Goal: Task Accomplishment & Management: Complete application form

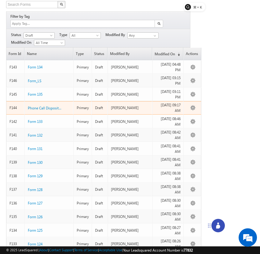
scroll to position [51, 0]
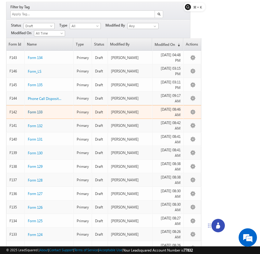
click at [39, 110] on span "Form 133" at bounding box center [35, 112] width 15 height 5
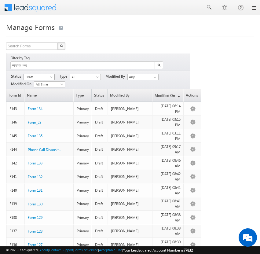
click at [53, 76] on span at bounding box center [51, 78] width 5 height 5
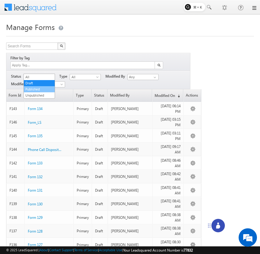
click at [48, 89] on link "Published" at bounding box center [39, 88] width 31 height 5
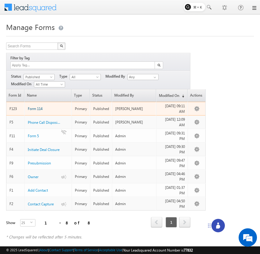
click at [36, 106] on span "Form 114" at bounding box center [35, 108] width 15 height 5
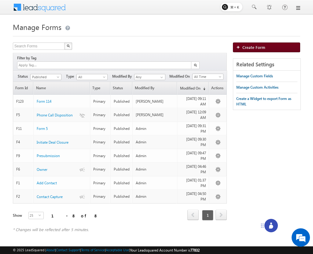
click at [261, 49] on span "Create Form" at bounding box center [253, 47] width 23 height 5
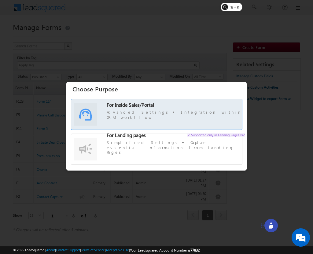
click at [204, 113] on span "For Inside Sales/Portal Advanced Settings Integration within CRM workflow" at bounding box center [176, 111] width 138 height 18
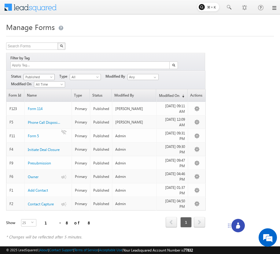
click at [47, 74] on span "Published" at bounding box center [38, 76] width 29 height 5
click at [44, 84] on link "Draft" at bounding box center [39, 82] width 31 height 5
click at [48, 74] on span "Draft" at bounding box center [38, 76] width 29 height 5
click at [42, 89] on link "Published" at bounding box center [39, 88] width 31 height 5
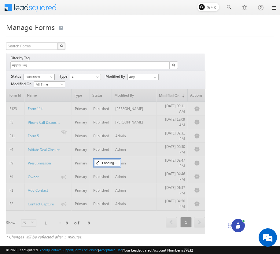
click at [52, 76] on span at bounding box center [51, 78] width 5 height 5
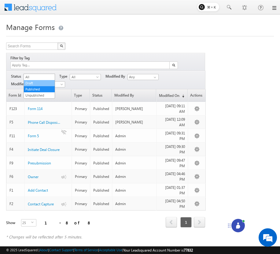
click at [46, 82] on link "Draft" at bounding box center [39, 82] width 31 height 5
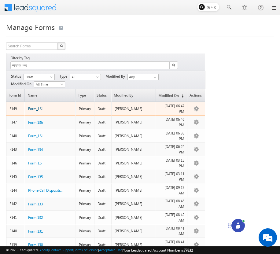
click at [40, 106] on span "Form_LSLL" at bounding box center [36, 108] width 17 height 5
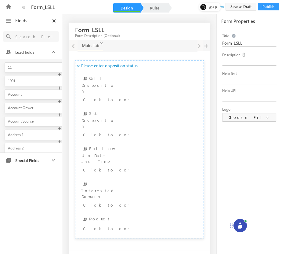
click at [240, 225] on icon at bounding box center [240, 226] width 4 height 4
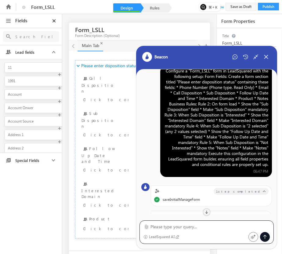
scroll to position [19, 0]
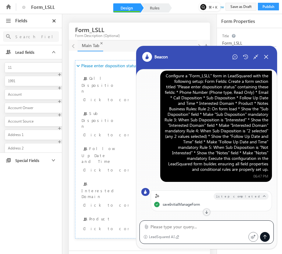
click at [210, 101] on div "Configure a "Form_LSLL" form in LeadSquared with the following setup: Form Fiel…" at bounding box center [216, 122] width 104 height 99
click at [168, 126] on div "Configure a "Form_LSLL" form in LeadSquared with the following setup: Form Fiel…" at bounding box center [216, 122] width 104 height 99
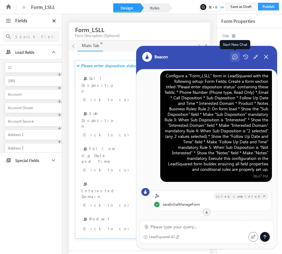
click at [232, 57] on div "Start New Chat" at bounding box center [235, 57] width 10 height 10
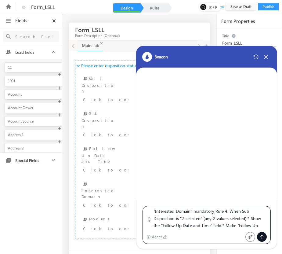
scroll to position [0, 0]
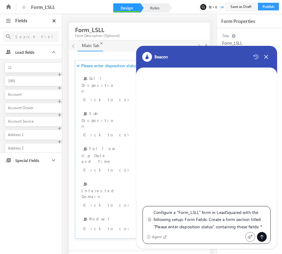
click at [199, 212] on textarea "Configure a "Form_LSLL" form in LeadSquared with the following setup: Form Fiel…" at bounding box center [210, 220] width 113 height 22
type textarea "Configure a "Form_LSLLL" form in LeadSquared with the following setup: Form Fie…"
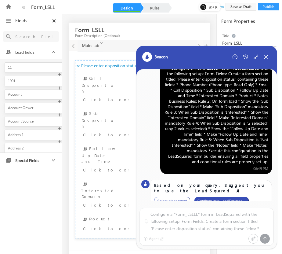
scroll to position [14, 0]
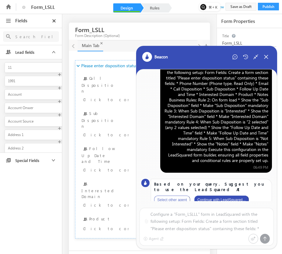
click at [228, 195] on button "Continue with LeadSquared..." at bounding box center [222, 199] width 54 height 9
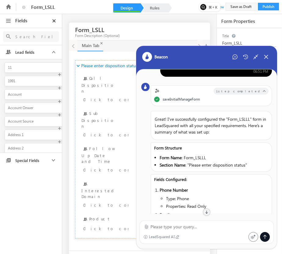
scroll to position [98, 0]
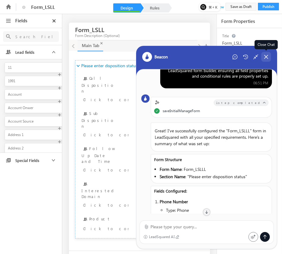
click at [266, 61] on div "Close Chat" at bounding box center [266, 57] width 10 height 10
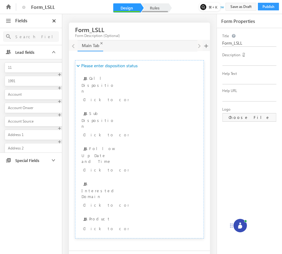
click at [158, 6] on link "Rules" at bounding box center [154, 7] width 27 height 9
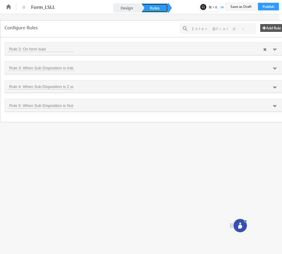
scroll to position [0, 5]
click at [270, 49] on icon at bounding box center [270, 50] width 4 height 4
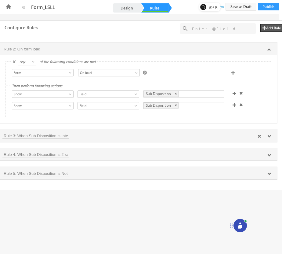
click at [270, 138] on icon at bounding box center [270, 136] width 4 height 4
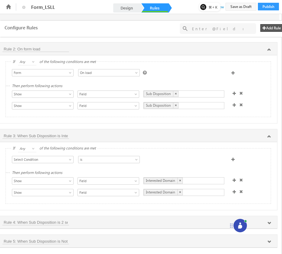
scroll to position [9, 5]
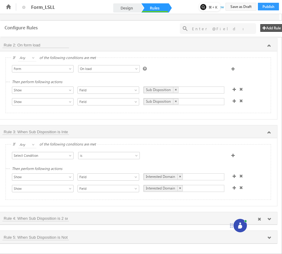
click at [270, 218] on icon at bounding box center [270, 219] width 4 height 4
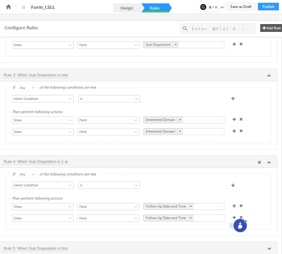
scroll to position [79, 5]
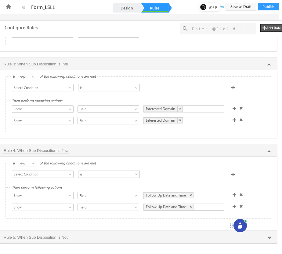
click at [268, 238] on div at bounding box center [265, 241] width 13 height 13
click at [270, 238] on div at bounding box center [265, 241] width 13 height 13
click at [271, 238] on div at bounding box center [265, 241] width 13 height 13
click at [268, 238] on div at bounding box center [265, 241] width 13 height 13
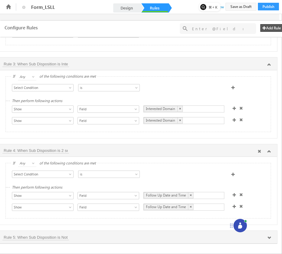
click at [269, 149] on icon at bounding box center [270, 151] width 4 height 4
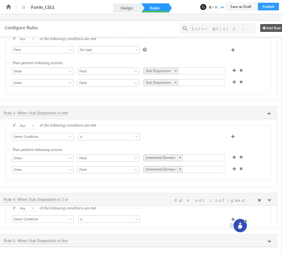
scroll to position [9, 5]
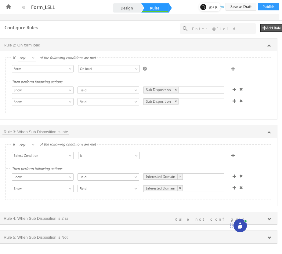
click at [270, 239] on div at bounding box center [265, 241] width 13 height 13
click at [270, 237] on div at bounding box center [265, 241] width 13 height 13
click at [159, 236] on div "Rule 5: When Sub Disposition is Not Interested" at bounding box center [138, 237] width 272 height 6
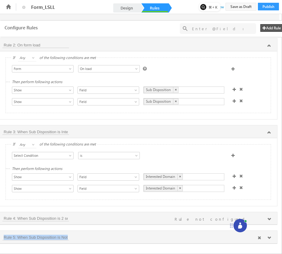
click at [159, 236] on div "Rule 5: When Sub Disposition is Not Interested" at bounding box center [138, 237] width 272 height 6
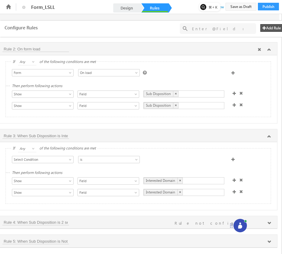
click at [269, 49] on icon at bounding box center [270, 50] width 4 height 4
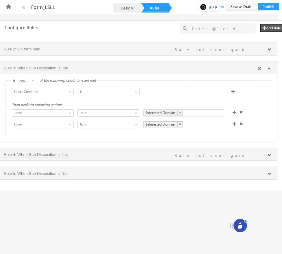
click at [268, 70] on icon at bounding box center [270, 69] width 4 height 4
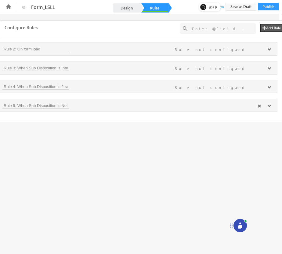
click at [269, 106] on icon at bounding box center [270, 106] width 4 height 4
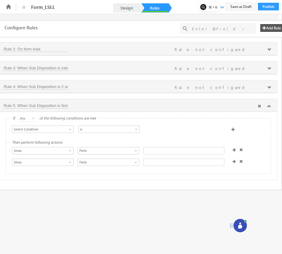
click at [270, 106] on icon at bounding box center [270, 106] width 4 height 4
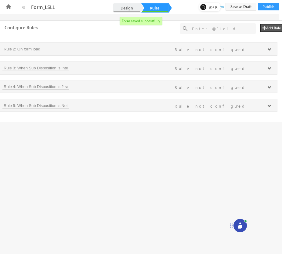
click at [126, 7] on link "Design" at bounding box center [126, 7] width 27 height 9
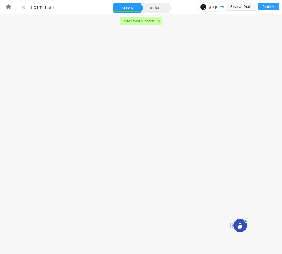
scroll to position [0, 0]
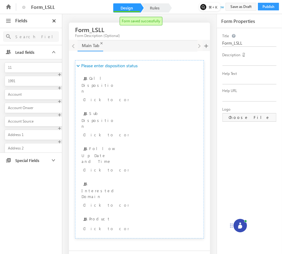
click at [42, 35] on input "text" at bounding box center [34, 37] width 45 height 8
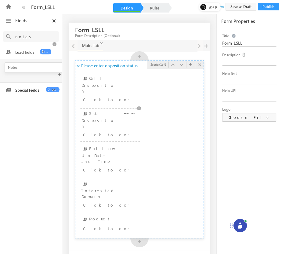
type input "notes"
click at [243, 224] on div at bounding box center [240, 225] width 13 height 13
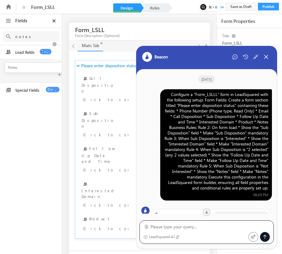
click at [217, 117] on div "Configure a "Form_LSLLL" form in LeadSquared with the following setup: Form Fie…" at bounding box center [216, 141] width 104 height 99
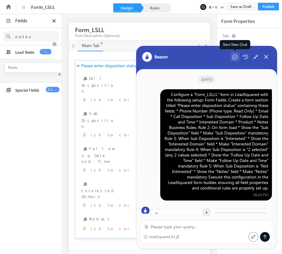
click at [235, 54] on div "Start New Chat" at bounding box center [235, 57] width 10 height 10
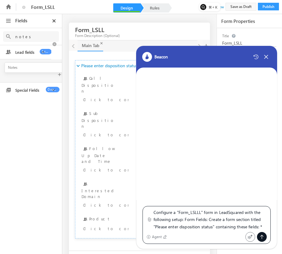
click at [201, 212] on textarea "Configure a "Form_LSLLL" form in LeadSquared with the following setup: Form Fie…" at bounding box center [210, 220] width 113 height 22
type textarea "Configure a "Form_LSLLLL" form in LeadSquared with the following setup: Form Fi…"
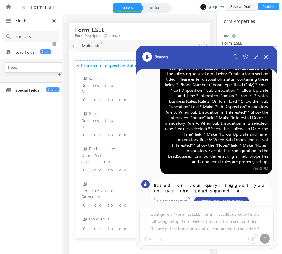
scroll to position [14, 0]
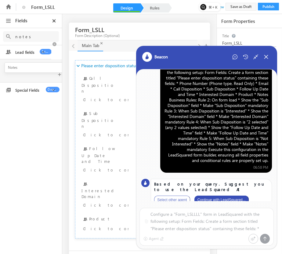
click at [222, 195] on button "Continue with LeadSquared..." at bounding box center [222, 199] width 54 height 9
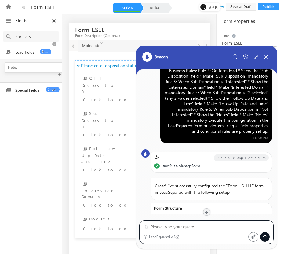
scroll to position [49, 0]
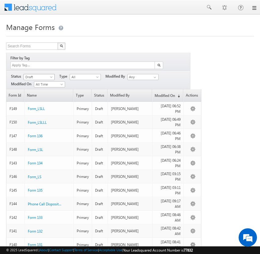
click at [51, 74] on span "Draft" at bounding box center [38, 76] width 29 height 5
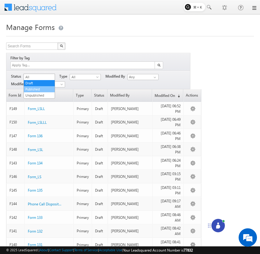
click at [48, 88] on link "Published" at bounding box center [39, 88] width 31 height 5
click at [53, 76] on span at bounding box center [51, 78] width 5 height 5
click at [44, 89] on link "Published" at bounding box center [39, 88] width 31 height 5
click at [52, 76] on span at bounding box center [51, 78] width 5 height 5
click at [44, 76] on link "All" at bounding box center [39, 76] width 31 height 5
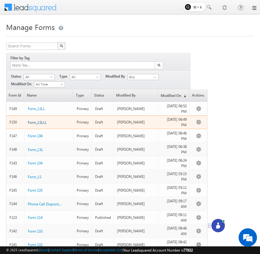
click at [42, 120] on span "Form_LSLLL" at bounding box center [37, 122] width 19 height 5
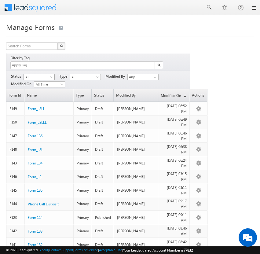
click at [52, 76] on span at bounding box center [51, 78] width 5 height 5
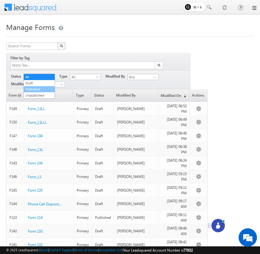
click at [46, 86] on link "Published" at bounding box center [39, 88] width 31 height 5
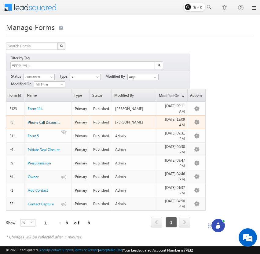
click at [49, 120] on span "Phone Call Disposition" at bounding box center [46, 122] width 36 height 5
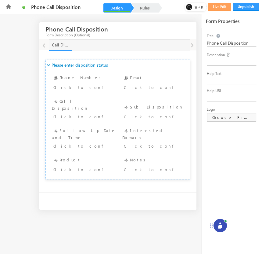
click at [221, 224] on circle at bounding box center [221, 223] width 2 height 2
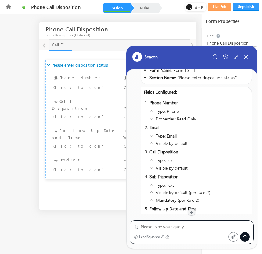
scroll to position [221, 0]
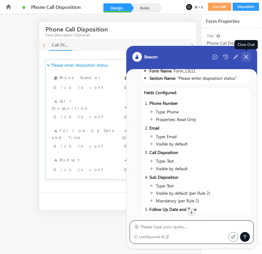
click at [246, 58] on icon at bounding box center [246, 56] width 5 height 5
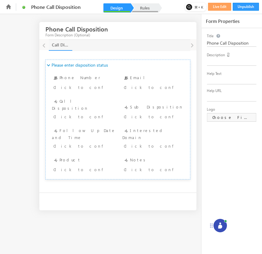
click at [148, 7] on link "Rules" at bounding box center [145, 7] width 27 height 9
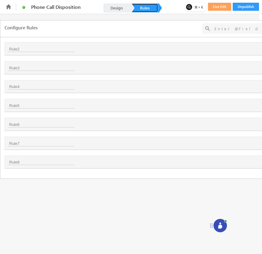
scroll to position [0, 25]
click at [249, 106] on icon at bounding box center [250, 106] width 4 height 4
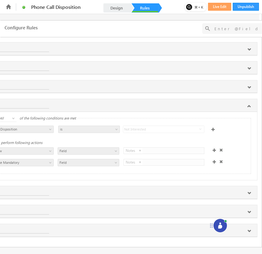
click at [221, 227] on icon at bounding box center [220, 226] width 4 height 4
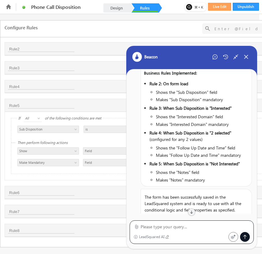
scroll to position [464, 0]
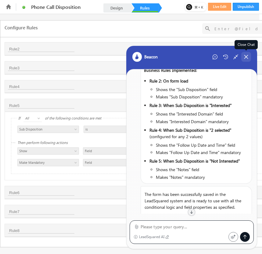
click at [247, 56] on icon at bounding box center [246, 56] width 5 height 5
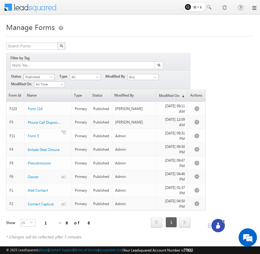
click at [50, 76] on span at bounding box center [51, 78] width 5 height 5
click at [46, 84] on link "Draft" at bounding box center [39, 82] width 31 height 5
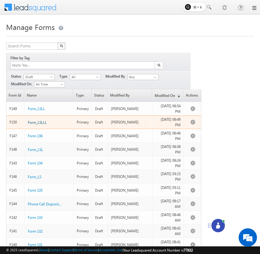
click at [42, 120] on span "Form_LSLLL" at bounding box center [37, 122] width 19 height 5
click at [44, 120] on span "Form_LSLLL" at bounding box center [37, 122] width 19 height 5
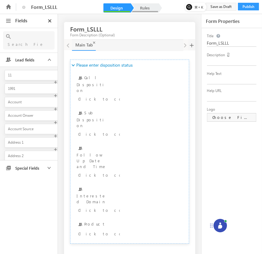
click at [151, 5] on link "Rules" at bounding box center [145, 7] width 27 height 9
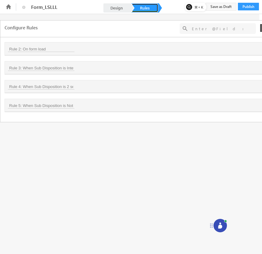
scroll to position [0, 25]
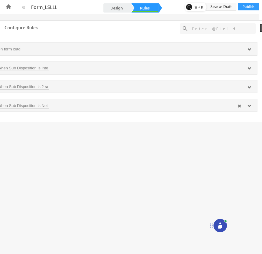
click at [248, 107] on icon at bounding box center [250, 106] width 4 height 4
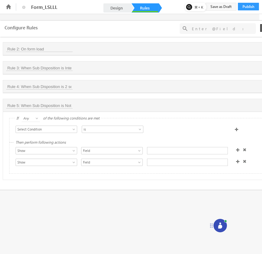
scroll to position [0, 0]
click at [66, 132] on span "Select Condition" at bounding box center [45, 128] width 55 height 5
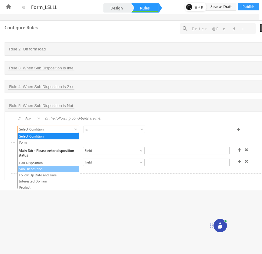
click at [53, 172] on link "Sub Disposition" at bounding box center [48, 168] width 61 height 5
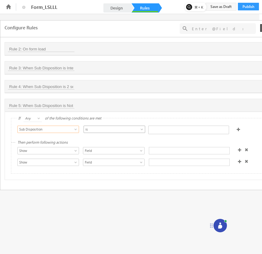
click at [122, 128] on span "is" at bounding box center [111, 128] width 55 height 5
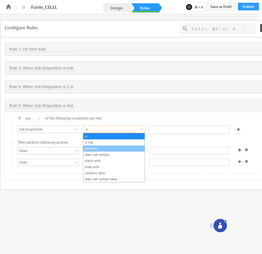
click at [115, 147] on link "contains" at bounding box center [113, 148] width 61 height 5
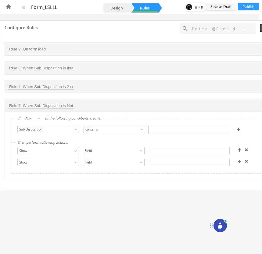
click at [128, 130] on span "contains" at bounding box center [111, 128] width 55 height 5
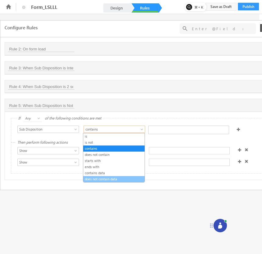
click at [109, 180] on link "does not contain data" at bounding box center [113, 178] width 61 height 5
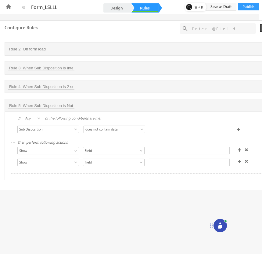
click at [130, 132] on span "does not contain data" at bounding box center [111, 128] width 55 height 5
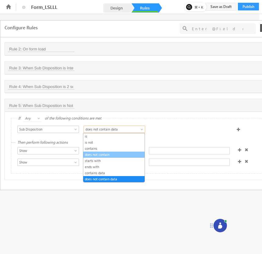
click at [124, 154] on link "does not contain" at bounding box center [113, 154] width 61 height 5
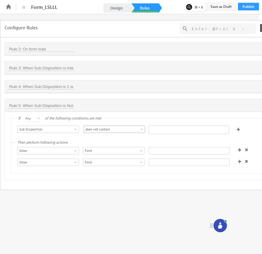
click at [133, 131] on span "does not contain" at bounding box center [111, 128] width 55 height 5
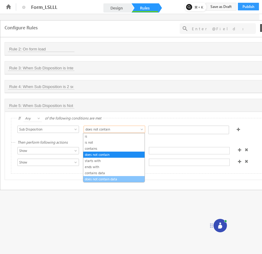
click at [116, 179] on link "does not contain data" at bounding box center [113, 178] width 61 height 5
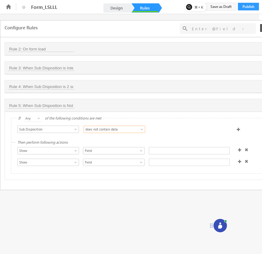
click at [40, 117] on span at bounding box center [39, 119] width 5 height 5
click at [35, 126] on link "All" at bounding box center [33, 124] width 19 height 5
click at [166, 151] on div at bounding box center [189, 150] width 81 height 7
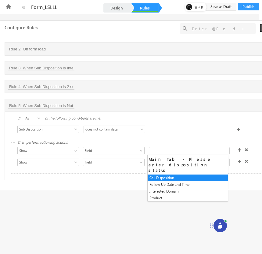
click at [190, 131] on div at bounding box center [189, 130] width 82 height 9
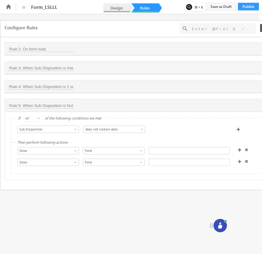
click at [119, 7] on link "Design" at bounding box center [117, 7] width 27 height 9
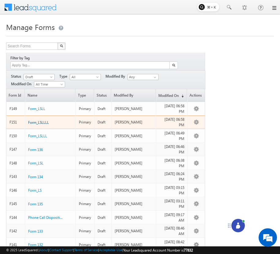
click at [43, 120] on span "Form_LSLLLL" at bounding box center [38, 122] width 21 height 5
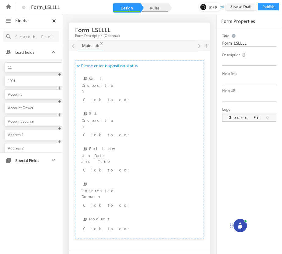
click at [159, 7] on link "Rules" at bounding box center [154, 7] width 27 height 9
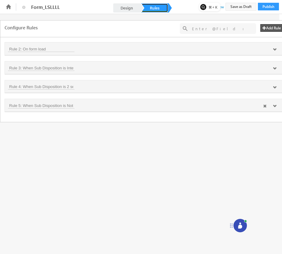
scroll to position [0, 5]
click at [271, 107] on icon at bounding box center [270, 106] width 4 height 4
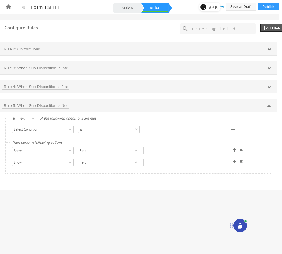
scroll to position [0, 0]
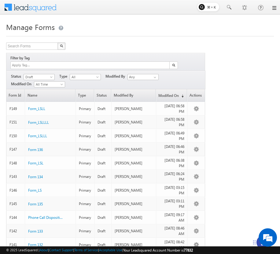
drag, startPoint x: 255, startPoint y: 241, endPoint x: 227, endPoint y: 224, distance: 32.4
click at [253, 240] on icon at bounding box center [254, 242] width 3 height 4
click at [242, 232] on icon at bounding box center [239, 231] width 6 height 6
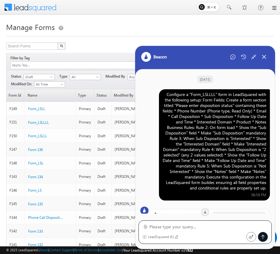
click at [217, 122] on div "Configure a "Form_LSLLLL" form in LeadSquared with the following setup: Form Fi…" at bounding box center [214, 141] width 104 height 99
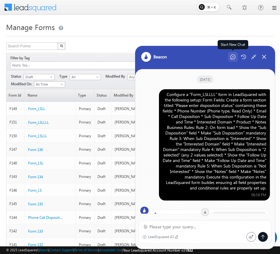
click at [231, 56] on icon at bounding box center [232, 56] width 5 height 5
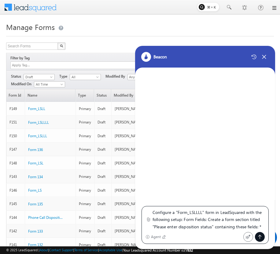
click at [202, 211] on textarea "Configure a "Form_LSLLLL" form in LeadSquared with the following setup: Form Fi…" at bounding box center [208, 220] width 112 height 22
type textarea "Configure a "Form_LSLLLLL" form in LeadSquared with the following setup: Form F…"
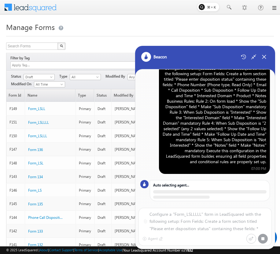
scroll to position [14, 0]
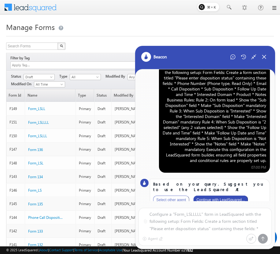
click at [213, 195] on button "Continue with LeadSquared..." at bounding box center [220, 199] width 54 height 9
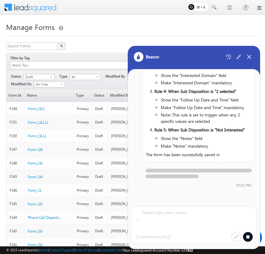
scroll to position [340, 0]
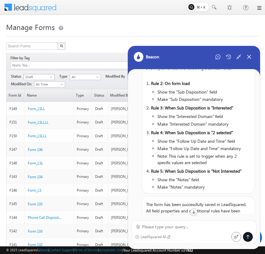
click at [51, 78] on span at bounding box center [51, 78] width 5 height 5
click at [45, 96] on link "Published" at bounding box center [39, 95] width 31 height 5
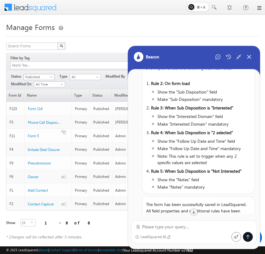
click at [49, 76] on span at bounding box center [51, 78] width 5 height 5
click at [46, 89] on link "Draft" at bounding box center [39, 89] width 31 height 5
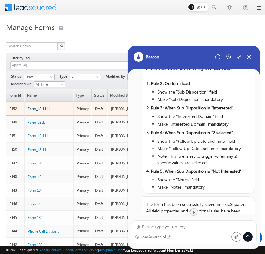
click at [45, 111] on span "Form_LSLLLLL" at bounding box center [39, 108] width 23 height 5
